Goal: Use online tool/utility: Utilize a website feature to perform a specific function

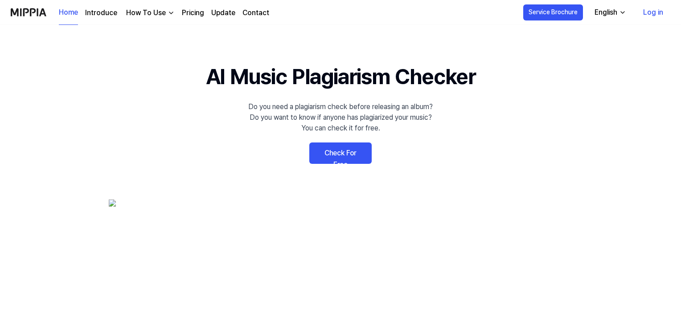
click at [327, 159] on link "Check For Free" at bounding box center [340, 153] width 62 height 21
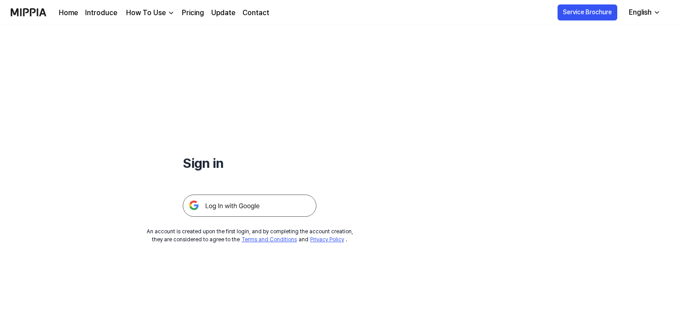
click at [294, 204] on img at bounding box center [250, 206] width 134 height 22
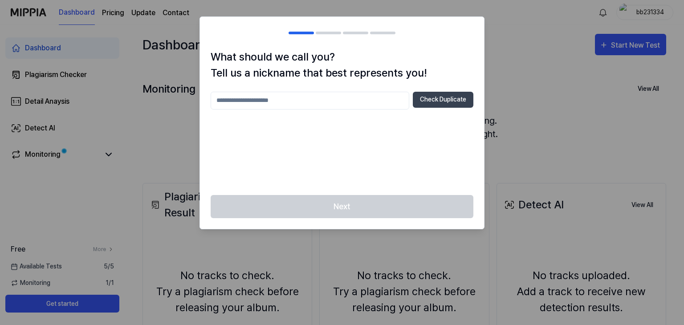
click at [360, 97] on input "text" at bounding box center [310, 101] width 199 height 18
type input "**********"
click at [438, 101] on button "Check Duplicate" at bounding box center [443, 100] width 61 height 16
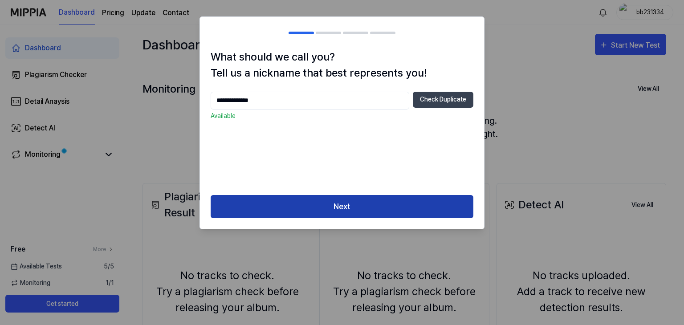
click at [407, 203] on button "Next" at bounding box center [342, 207] width 263 height 24
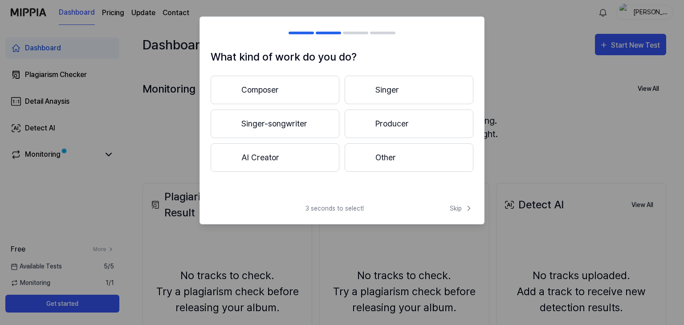
click at [316, 88] on button "Composer" at bounding box center [275, 90] width 129 height 29
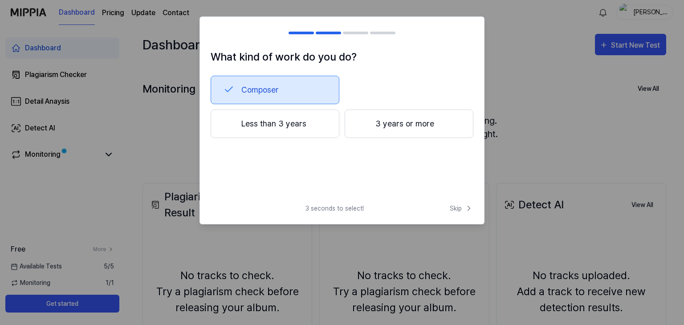
click at [313, 94] on button "Composer" at bounding box center [275, 90] width 129 height 29
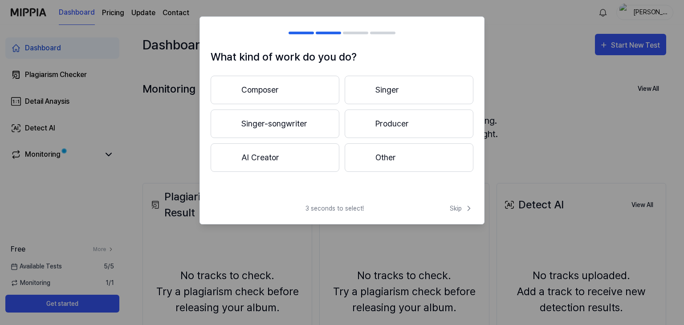
click at [317, 125] on button "Singer-songwriter" at bounding box center [275, 124] width 129 height 29
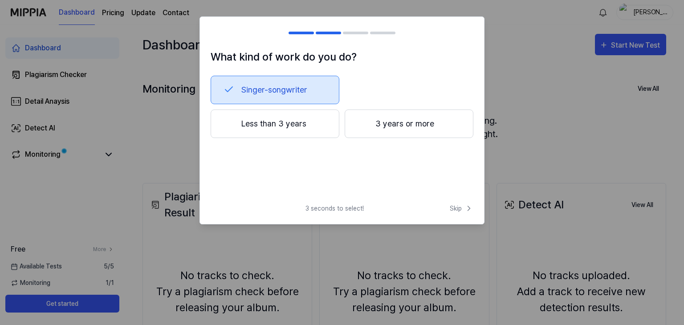
click at [323, 121] on button "Less than 3 years" at bounding box center [275, 124] width 129 height 29
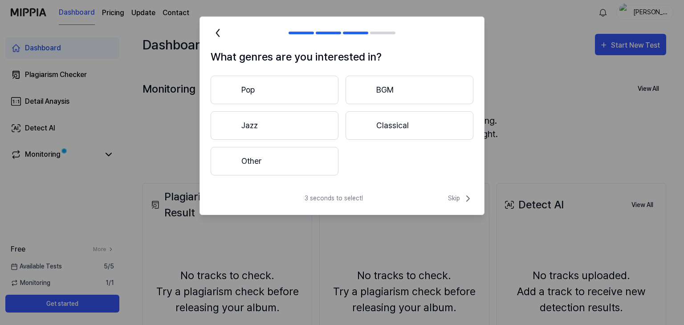
click at [327, 94] on button "Pop" at bounding box center [275, 90] width 128 height 29
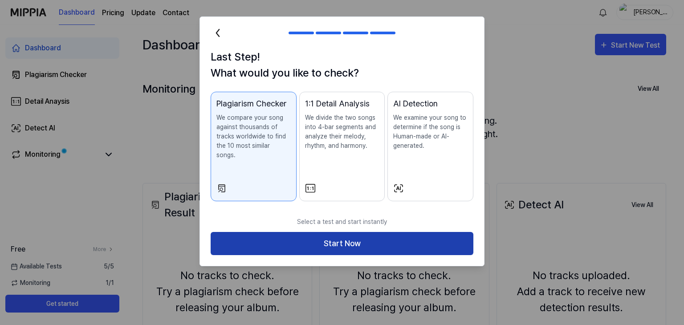
click at [350, 232] on button "Start Now" at bounding box center [342, 244] width 263 height 24
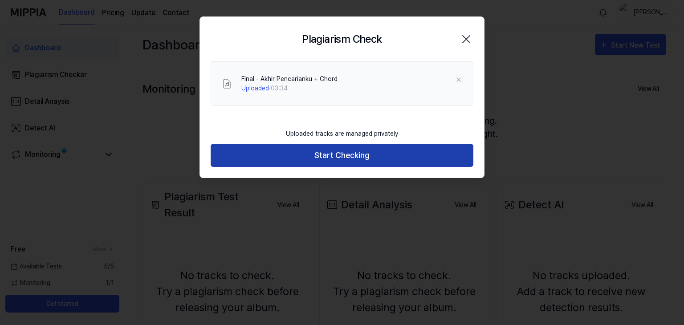
click at [290, 152] on button "Start Checking" at bounding box center [342, 156] width 263 height 24
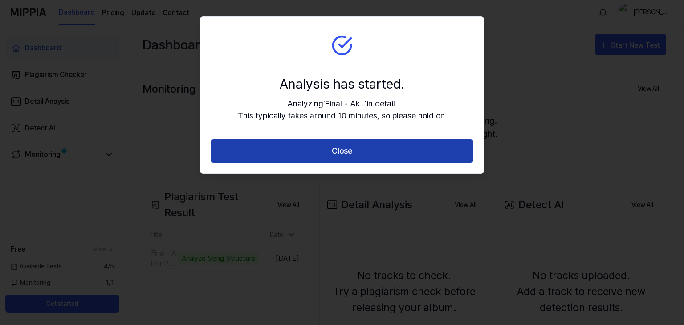
click at [355, 153] on button "Close" at bounding box center [342, 151] width 263 height 24
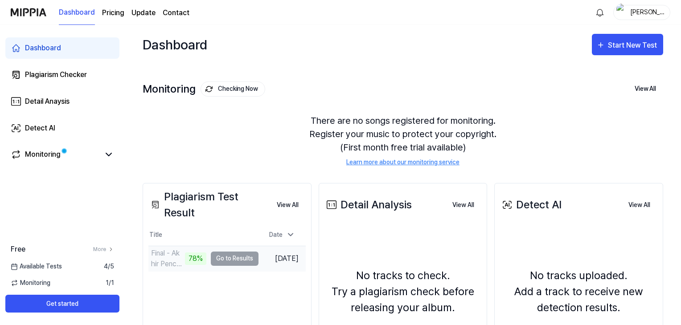
click at [229, 261] on td "Final - Akhir Pencarianku + Chord 78% Go to Results" at bounding box center [203, 258] width 110 height 25
click at [280, 207] on button "View All" at bounding box center [288, 205] width 36 height 18
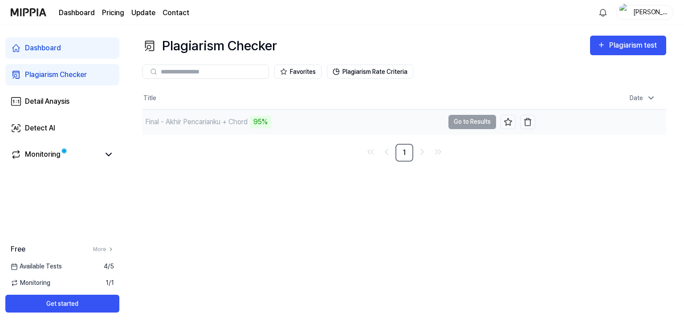
click at [460, 121] on td "Final - Akhir Pencarianku + Chord 95% Go to Results" at bounding box center [339, 122] width 393 height 25
click at [489, 124] on button "Go to Results" at bounding box center [473, 122] width 48 height 14
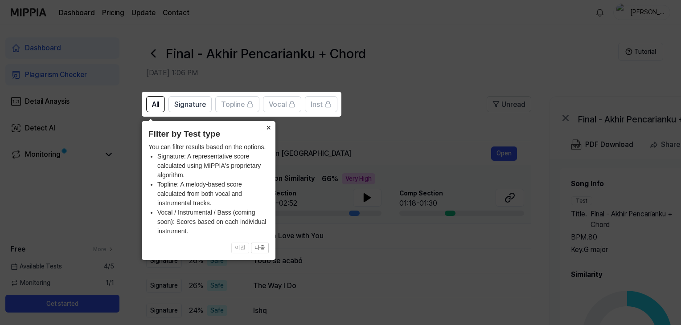
click at [267, 124] on button "×" at bounding box center [268, 127] width 14 height 12
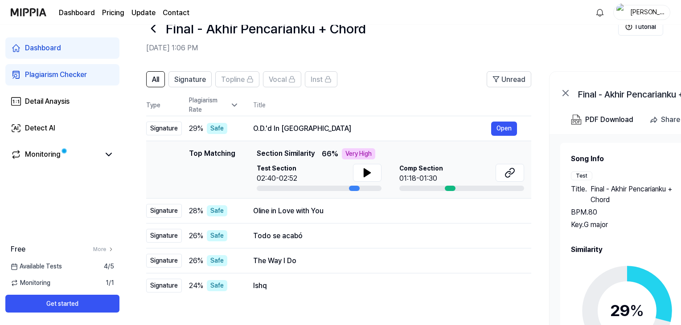
scroll to position [23, 0]
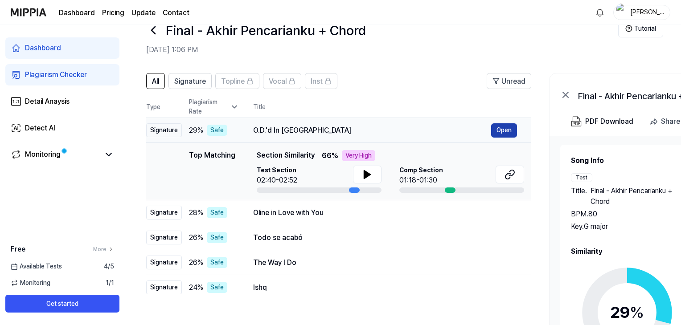
click at [504, 131] on button "Open" at bounding box center [504, 130] width 26 height 14
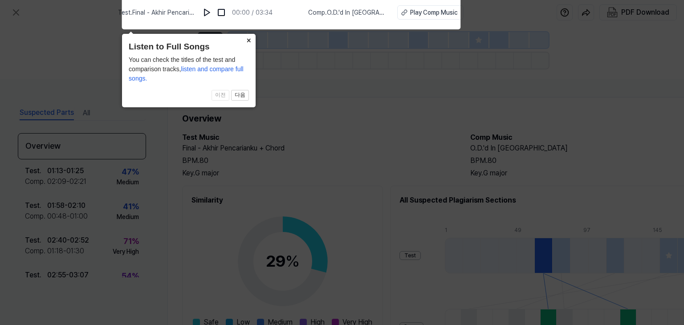
click at [247, 42] on button "×" at bounding box center [248, 40] width 14 height 12
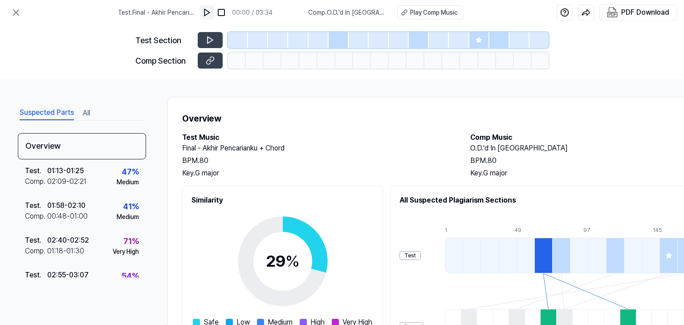
click at [212, 11] on img at bounding box center [207, 12] width 9 height 9
click at [216, 36] on button at bounding box center [210, 40] width 25 height 16
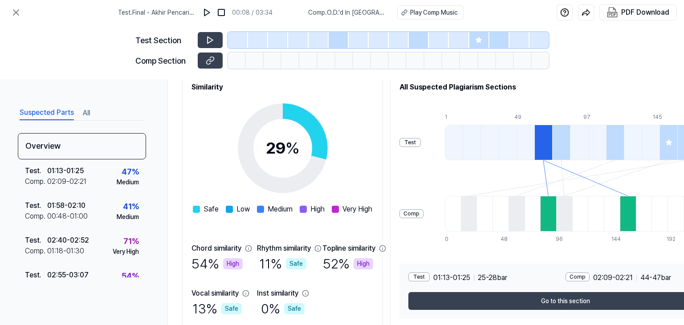
scroll to position [114, 0]
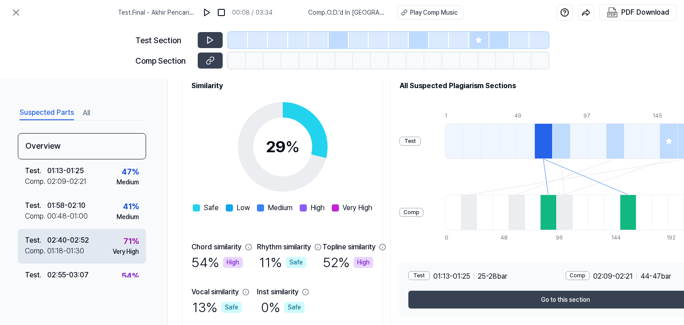
click at [81, 244] on div "02:40 - 02:52" at bounding box center [68, 240] width 42 height 11
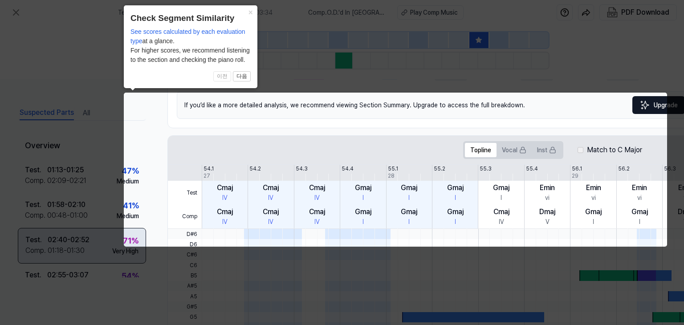
scroll to position [0, 39]
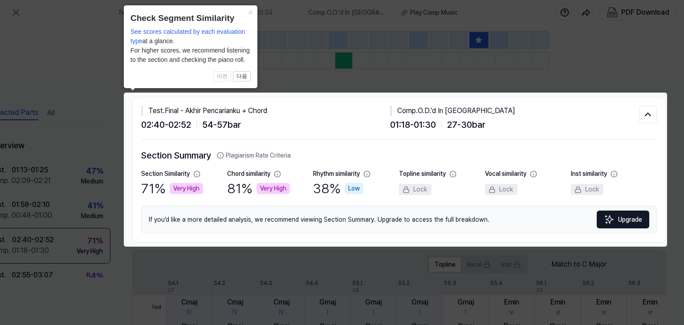
click at [592, 62] on icon at bounding box center [342, 162] width 684 height 325
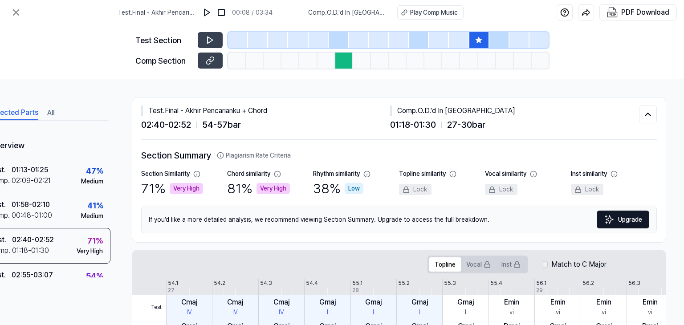
click at [434, 122] on span "01:18 - 01:30" at bounding box center [413, 124] width 46 height 13
drag, startPoint x: 394, startPoint y: 110, endPoint x: 466, endPoint y: 111, distance: 72.2
click at [466, 111] on div "Comp . O.D.'d In Denver" at bounding box center [514, 111] width 249 height 11
click at [209, 37] on icon at bounding box center [210, 40] width 9 height 9
click at [217, 61] on button at bounding box center [210, 61] width 25 height 16
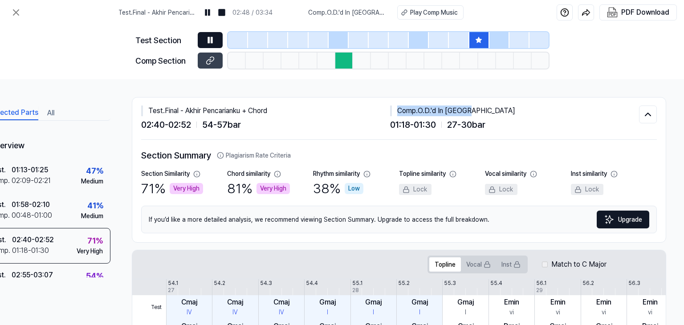
click at [208, 38] on icon at bounding box center [208, 40] width 1 height 6
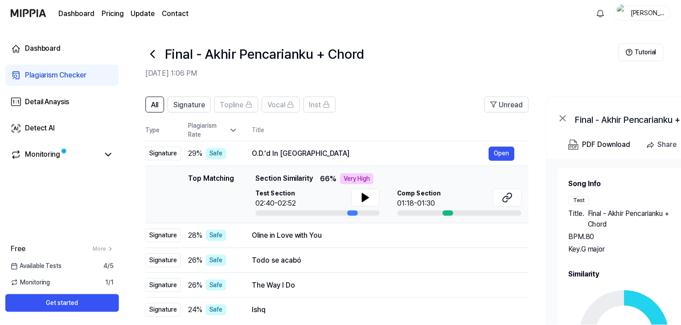
scroll to position [23, 0]
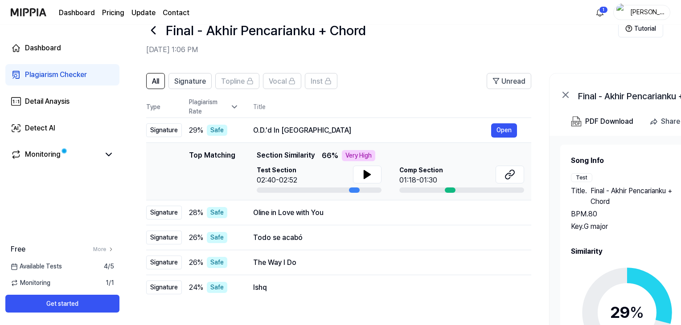
click at [367, 97] on th "Title" at bounding box center [392, 106] width 278 height 21
click at [294, 242] on div "Todo se acabó" at bounding box center [372, 238] width 238 height 11
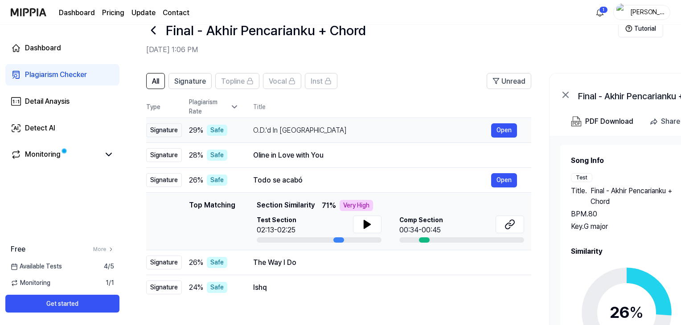
click at [364, 125] on div "O.D.'d In Denver" at bounding box center [372, 130] width 238 height 11
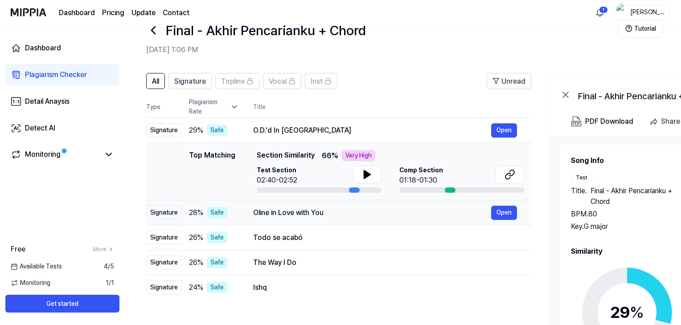
click at [340, 213] on div "Oline in Love with You" at bounding box center [372, 213] width 238 height 11
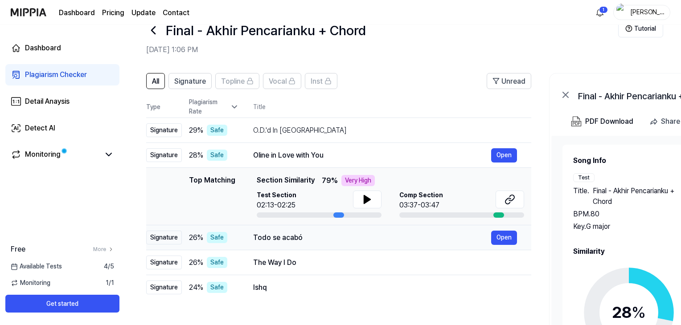
click at [353, 244] on div "Todo se acabó Open" at bounding box center [385, 238] width 264 height 14
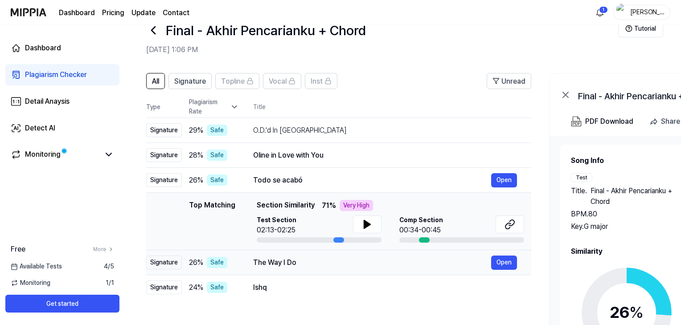
click at [351, 261] on div "The Way I Do" at bounding box center [372, 262] width 238 height 11
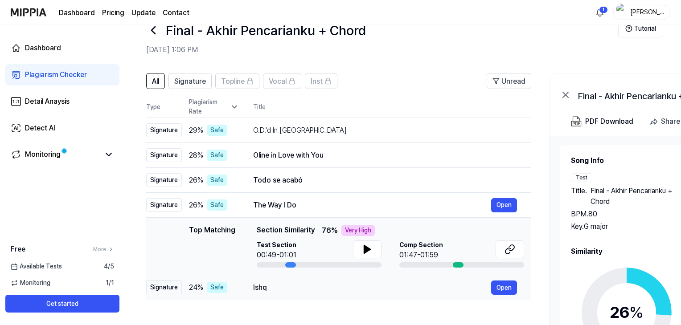
click at [347, 287] on div "Ishq" at bounding box center [372, 287] width 238 height 11
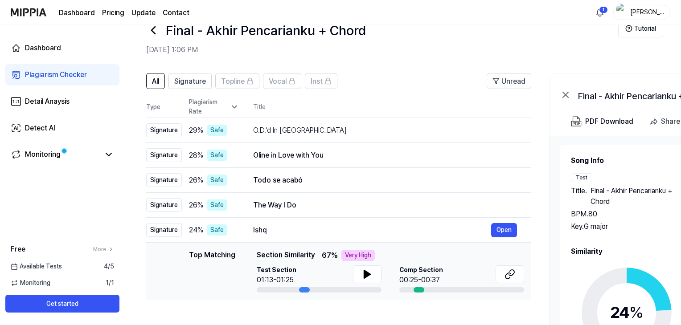
drag, startPoint x: 529, startPoint y: 43, endPoint x: 534, endPoint y: 48, distance: 6.9
click at [529, 43] on div "Final - Akhir Pencarianku + Chord Aug 12, 2025, 1:06 PM" at bounding box center [382, 38] width 472 height 36
click at [604, 128] on button "PDF Download" at bounding box center [602, 122] width 66 height 18
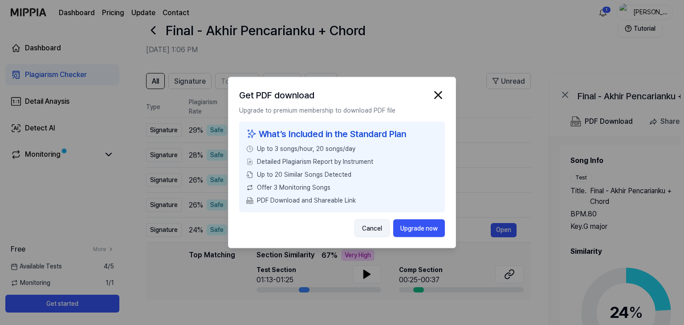
click at [374, 227] on button "Cancel" at bounding box center [372, 229] width 35 height 18
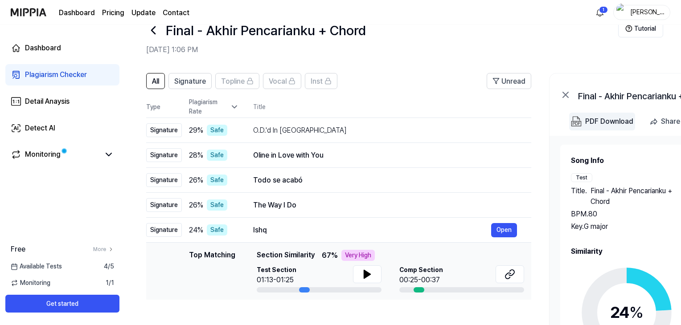
click at [619, 122] on div "PDF Download" at bounding box center [609, 122] width 48 height 12
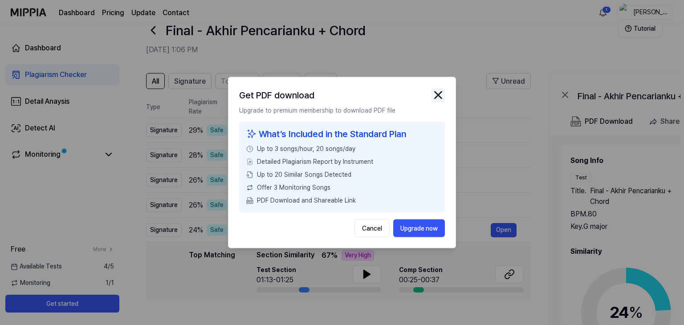
click at [433, 91] on img "button" at bounding box center [438, 95] width 13 height 13
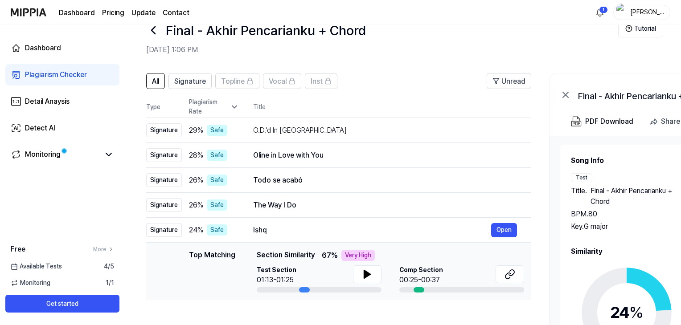
click at [420, 47] on h2 "Aug 12, 2025, 1:06 PM" at bounding box center [382, 50] width 472 height 11
drag, startPoint x: 379, startPoint y: 305, endPoint x: 371, endPoint y: 312, distance: 10.7
click at [376, 309] on div "All Signature Topline Vocal Inst Unread All Signature Topline Vocal Inst Type P…" at bounding box center [338, 240] width 385 height 335
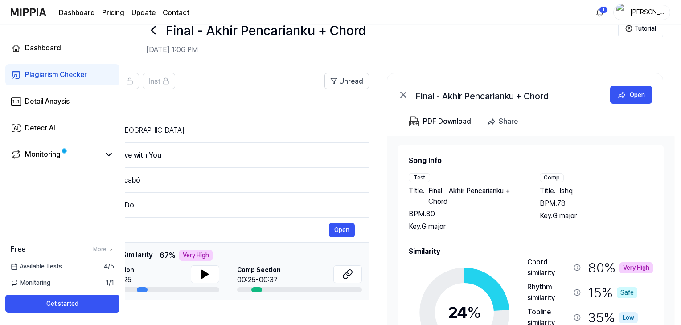
drag, startPoint x: 372, startPoint y: 311, endPoint x: 165, endPoint y: 289, distance: 208.8
click at [164, 289] on div "All Signature Topline Vocal Inst Unread All Signature Topline Vocal Inst Type P…" at bounding box center [176, 240] width 385 height 335
click at [668, 86] on div "All Signature Topline Vocal Inst Unread All Signature Topline Vocal Inst Type P…" at bounding box center [322, 245] width 718 height 362
click at [290, 130] on div "O.D.'d In Denver" at bounding box center [210, 130] width 238 height 11
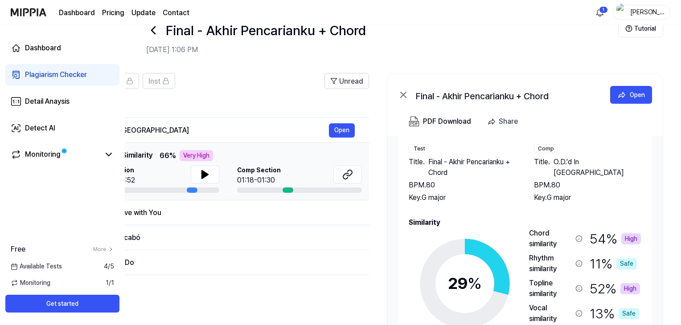
scroll to position [38, 0]
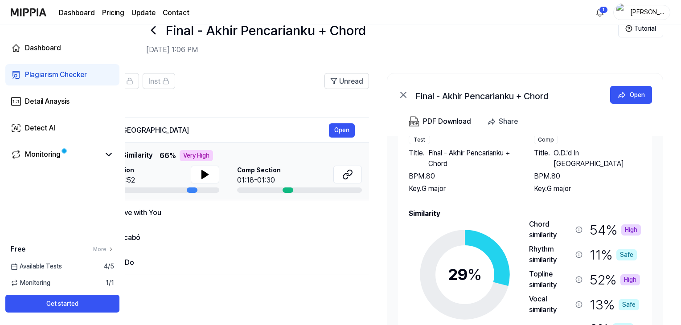
click at [59, 73] on div "Plagiarism Checker" at bounding box center [56, 74] width 62 height 11
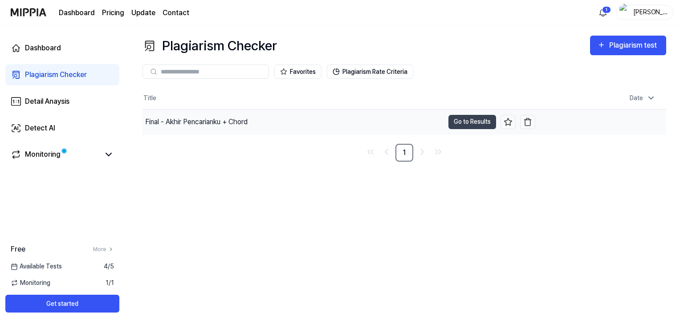
click at [237, 124] on div "Final - Akhir Pencarianku + Chord" at bounding box center [196, 122] width 102 height 11
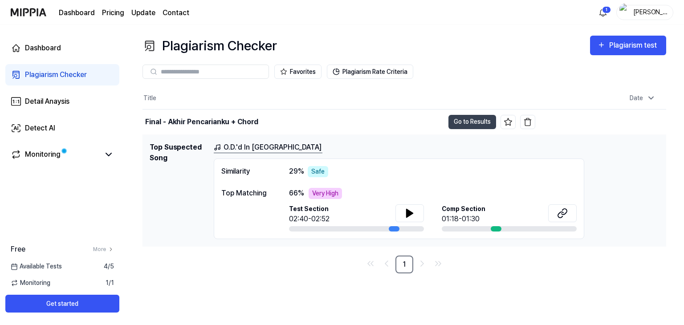
click at [314, 172] on div "Safe" at bounding box center [318, 171] width 20 height 11
click at [372, 71] on button "Plagiarism Rate Criteria" at bounding box center [370, 72] width 86 height 14
click at [447, 59] on div "Favorites Plagiarism Rate Criteria" at bounding box center [405, 72] width 524 height 32
